Goal: Task Accomplishment & Management: Manage account settings

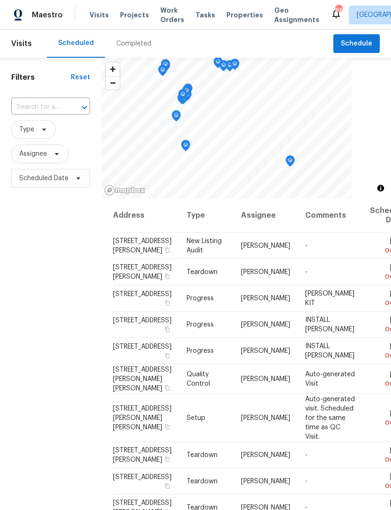
click at [59, 101] on input "text" at bounding box center [37, 107] width 53 height 15
type input "15465"
click at [49, 130] on li "[STREET_ADDRESS]" at bounding box center [50, 128] width 78 height 15
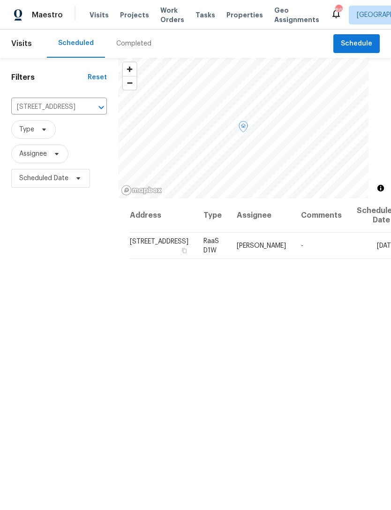
click at [0, 0] on icon at bounding box center [0, 0] width 0 height 0
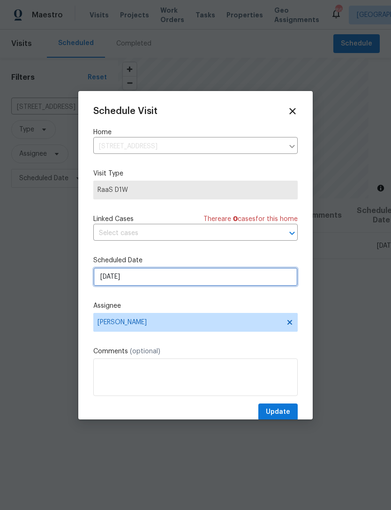
click at [208, 278] on input "[DATE]" at bounding box center [195, 276] width 205 height 19
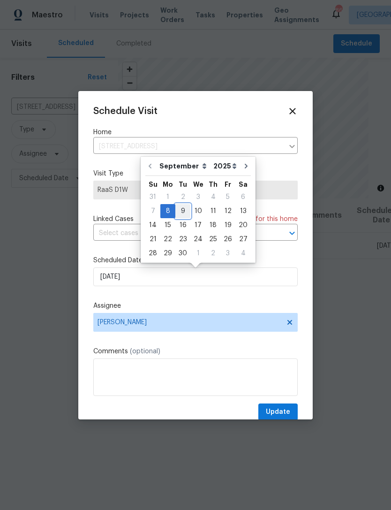
click at [180, 210] on div "9" at bounding box center [182, 211] width 15 height 13
type input "[DATE]"
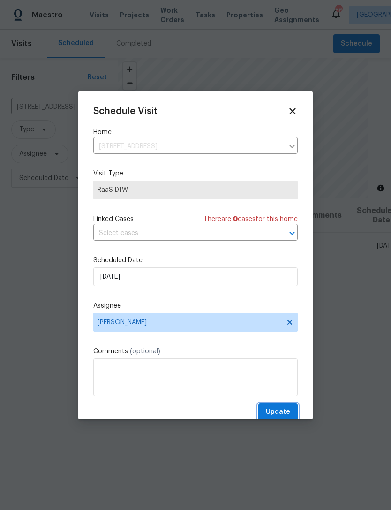
click at [285, 413] on span "Update" at bounding box center [278, 412] width 24 height 12
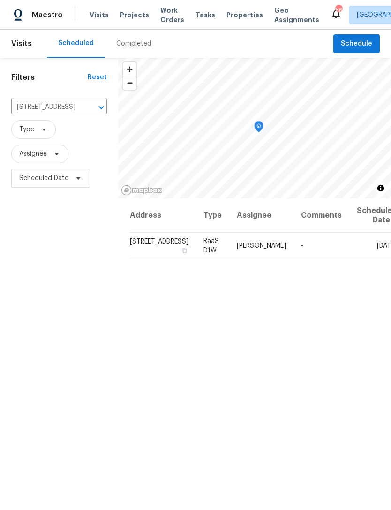
click at [84, 110] on icon "Clear" at bounding box center [88, 107] width 9 height 9
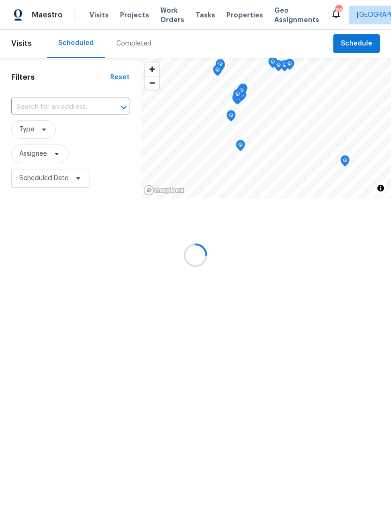
click at [47, 105] on input "text" at bounding box center [57, 107] width 92 height 15
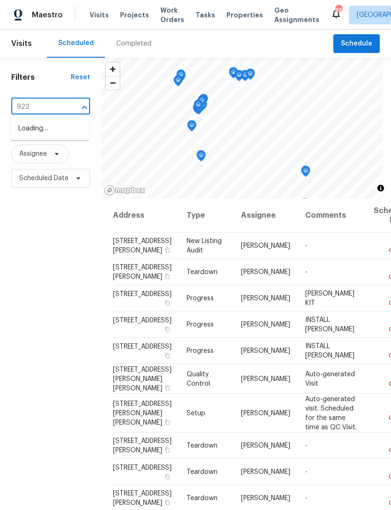
type input "9220"
click at [50, 167] on li "[STREET_ADDRESS]" at bounding box center [50, 159] width 78 height 15
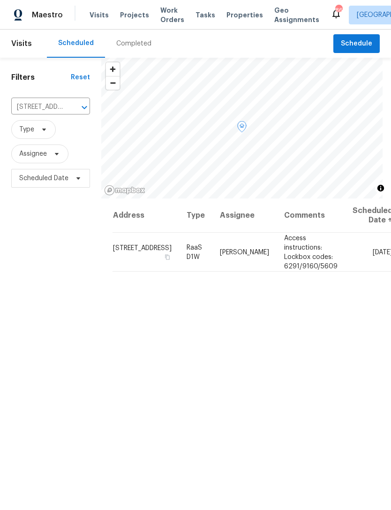
click at [0, 0] on span at bounding box center [0, 0] width 0 height 0
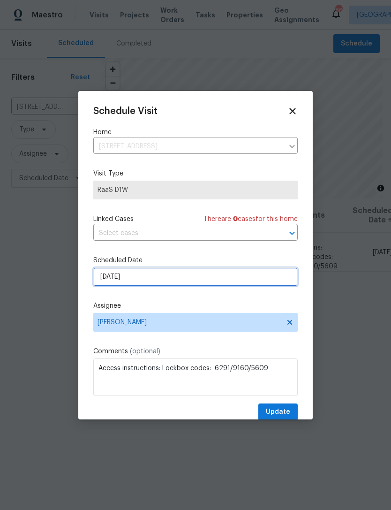
click at [172, 281] on input "[DATE]" at bounding box center [195, 276] width 205 height 19
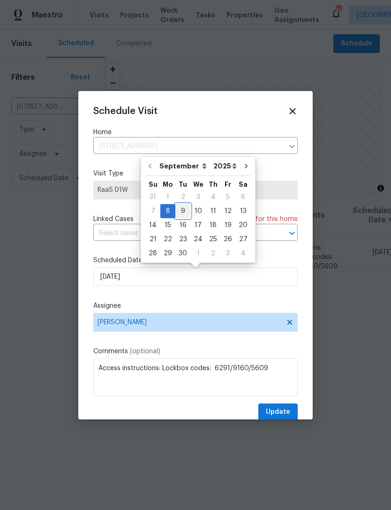
click at [183, 209] on div "9" at bounding box center [182, 211] width 15 height 13
type input "[DATE]"
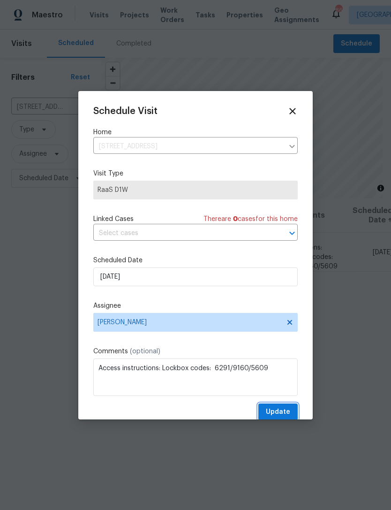
click at [283, 411] on span "Update" at bounding box center [278, 412] width 24 height 12
